Goal: Information Seeking & Learning: Learn about a topic

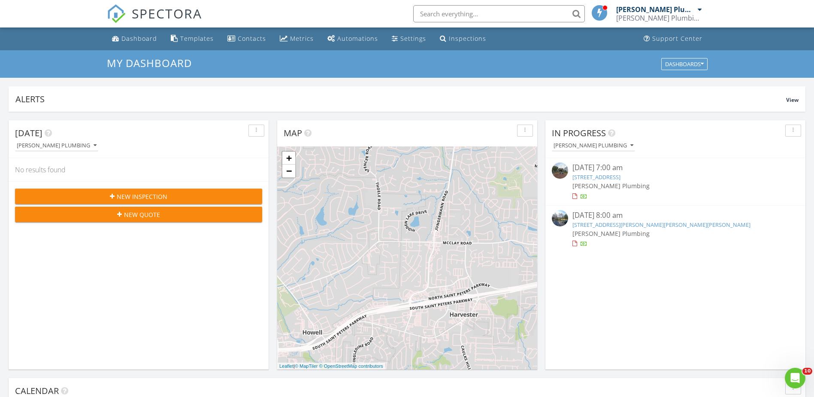
click at [470, 9] on input "text" at bounding box center [499, 13] width 172 height 17
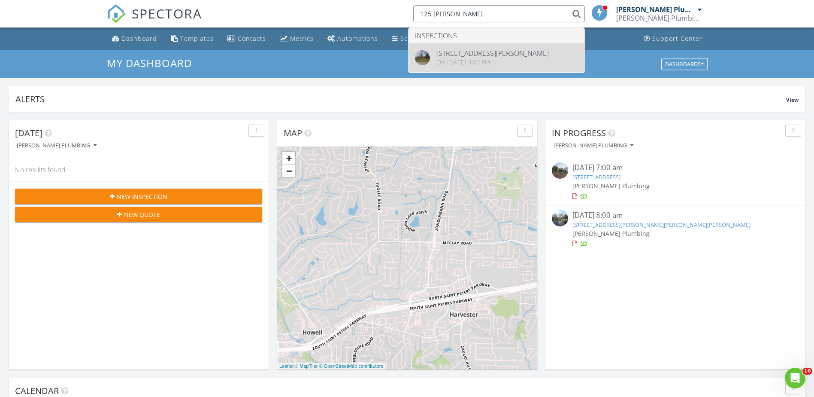
type input "125 weis"
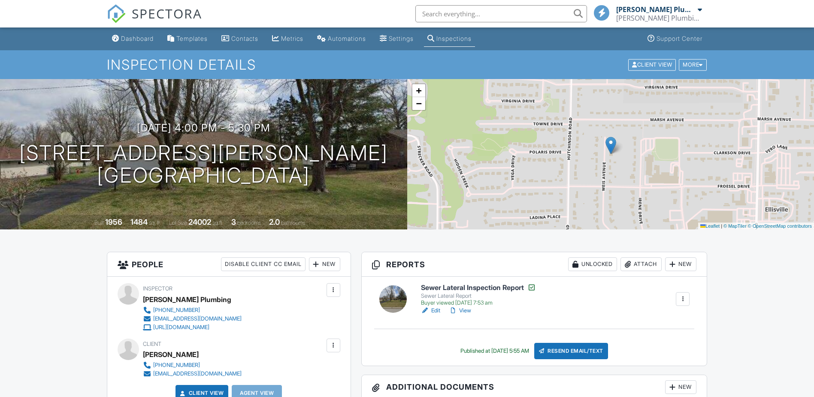
click at [458, 309] on div at bounding box center [453, 310] width 9 height 9
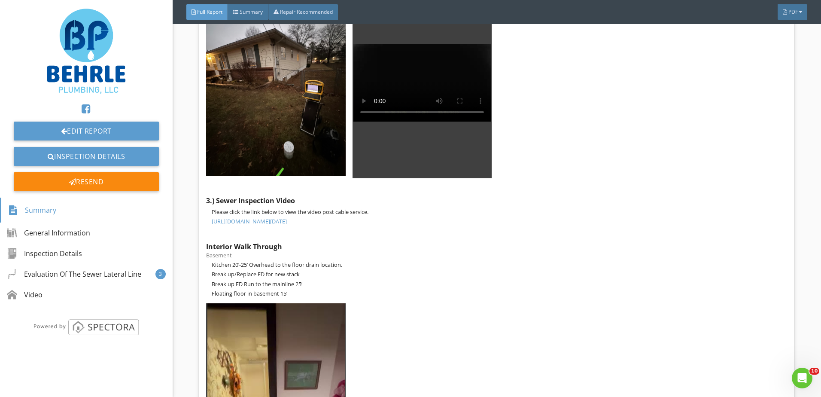
scroll to position [1867, 0]
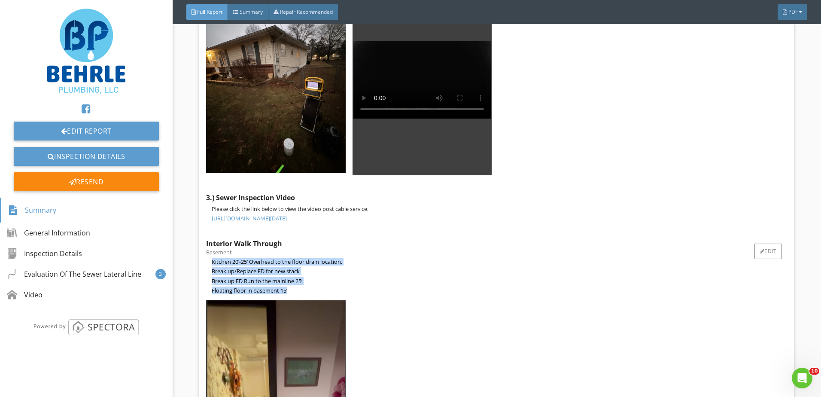
drag, startPoint x: 209, startPoint y: 252, endPoint x: 358, endPoint y: 280, distance: 151.2
click at [358, 280] on div "Kitchen 20’-25’ Overhead to the floor drain location. Break up/Replace FD for n…" at bounding box center [496, 276] width 581 height 36
click at [390, 267] on p "Break up/Replace FD for new stack" at bounding box center [499, 270] width 575 height 7
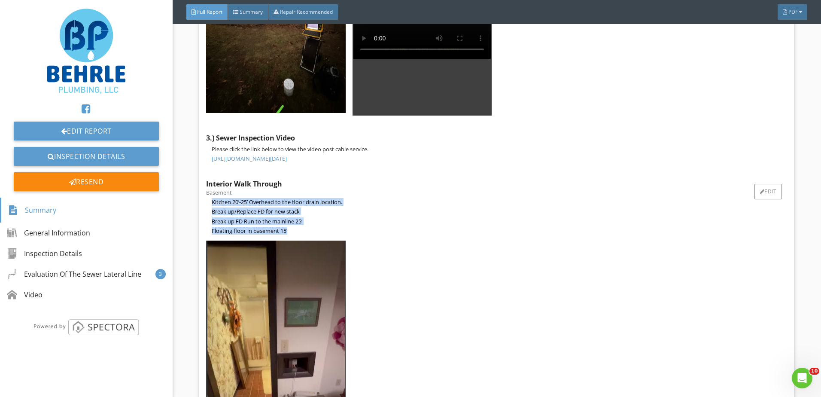
scroll to position [2036, 0]
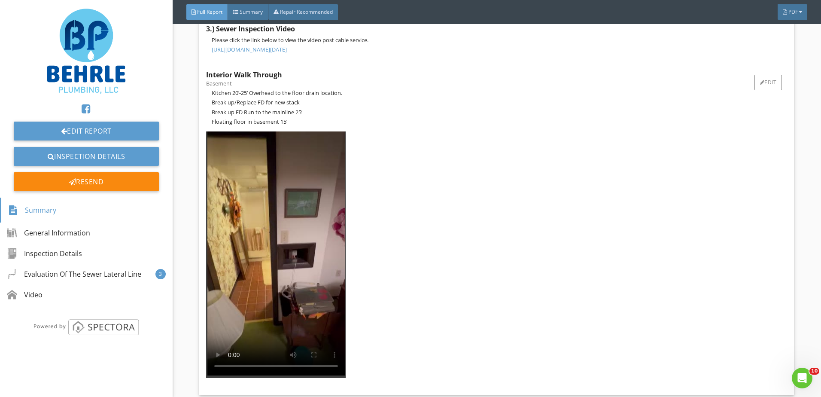
click at [393, 243] on div at bounding box center [495, 254] width 584 height 253
click at [412, 211] on div at bounding box center [495, 254] width 584 height 253
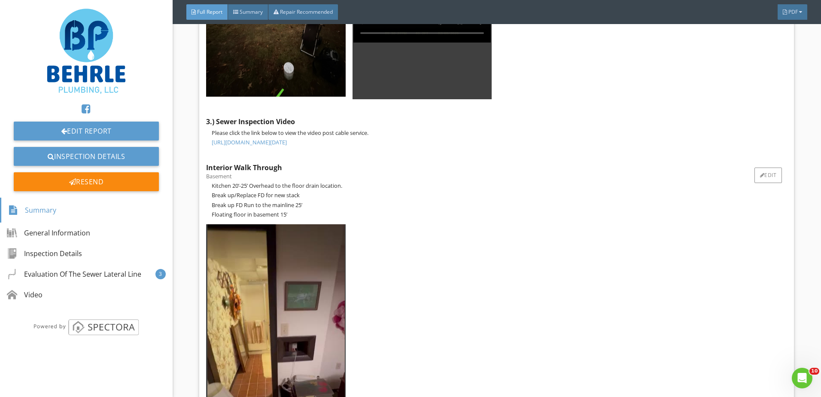
scroll to position [1993, 0]
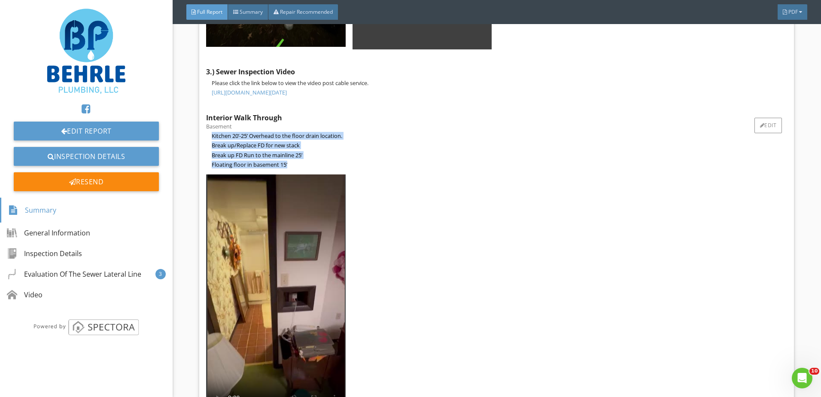
drag, startPoint x: 212, startPoint y: 128, endPoint x: 334, endPoint y: 151, distance: 124.4
click at [334, 151] on div "Kitchen 20’-25’ Overhead to the floor drain location. Break up/Replace FD for n…" at bounding box center [496, 150] width 581 height 36
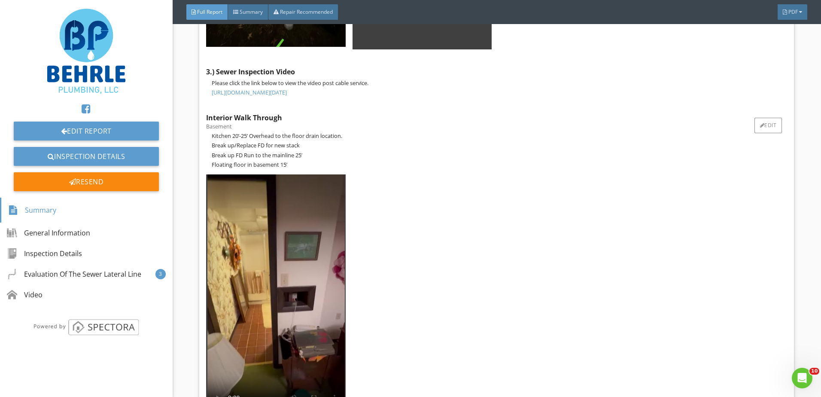
click at [399, 185] on div at bounding box center [495, 297] width 584 height 253
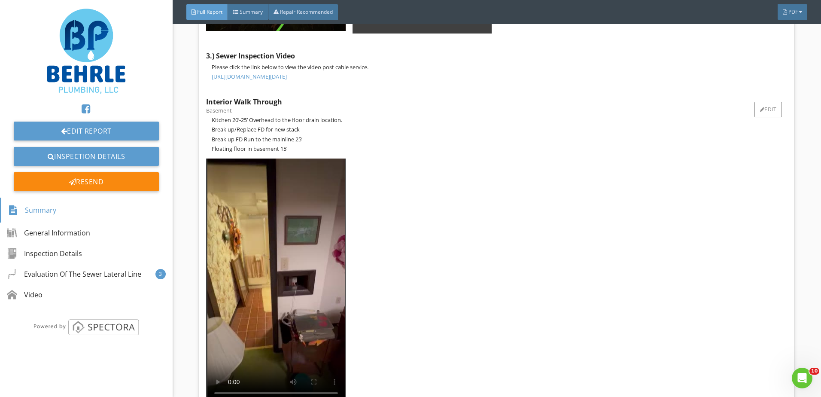
scroll to position [1994, 0]
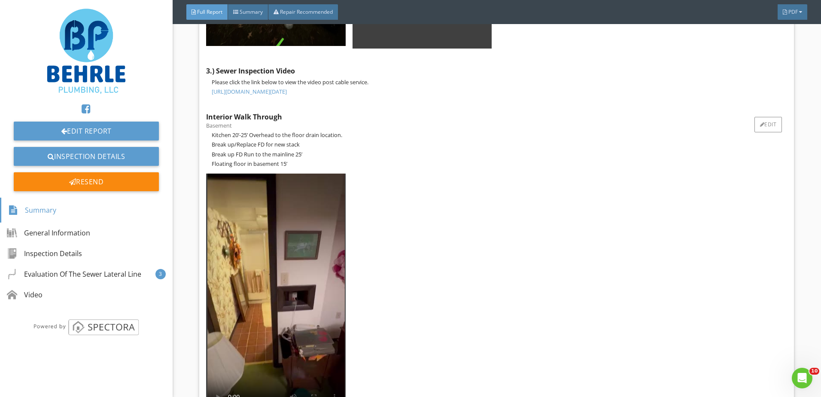
click at [302, 279] on video at bounding box center [275, 295] width 137 height 244
